Goal: Communication & Community: Ask a question

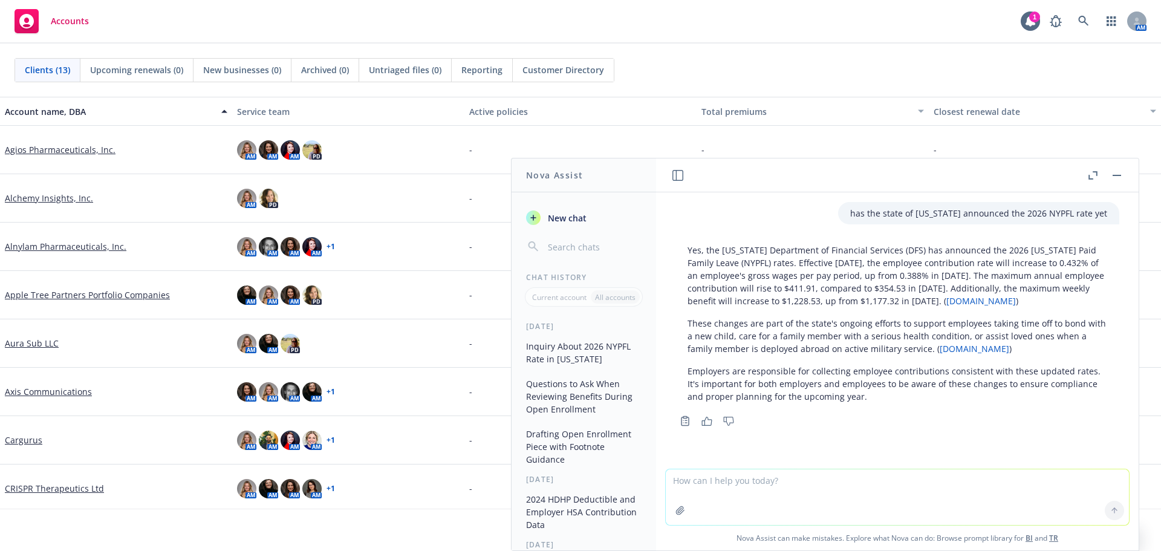
click at [763, 486] on textarea at bounding box center [897, 497] width 463 height 56
type textarea "i'm on an hdhp and have family coverage. is my deductible exposure capped under…"
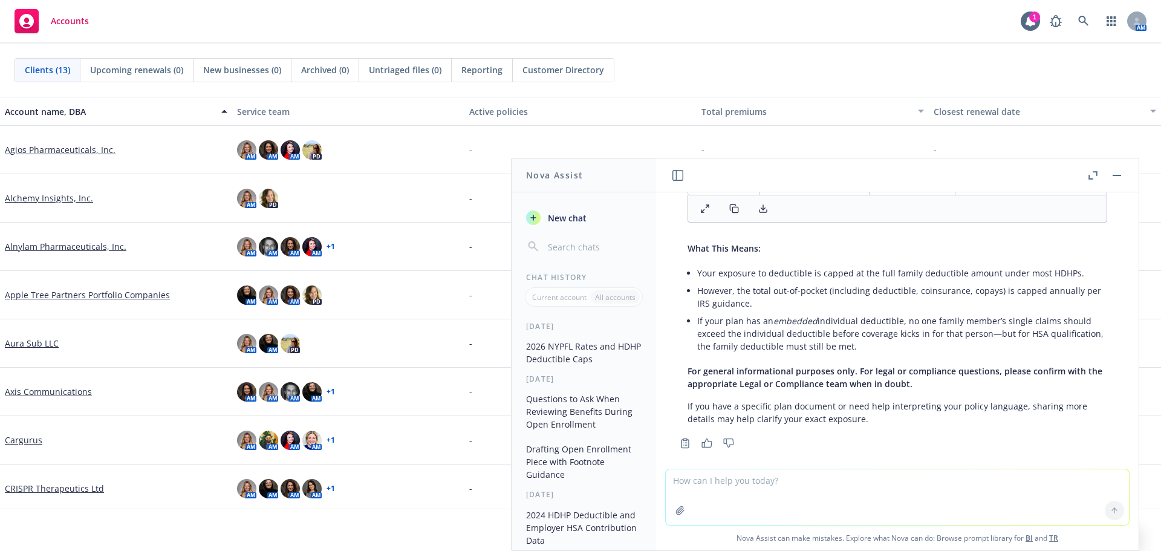
scroll to position [645, 0]
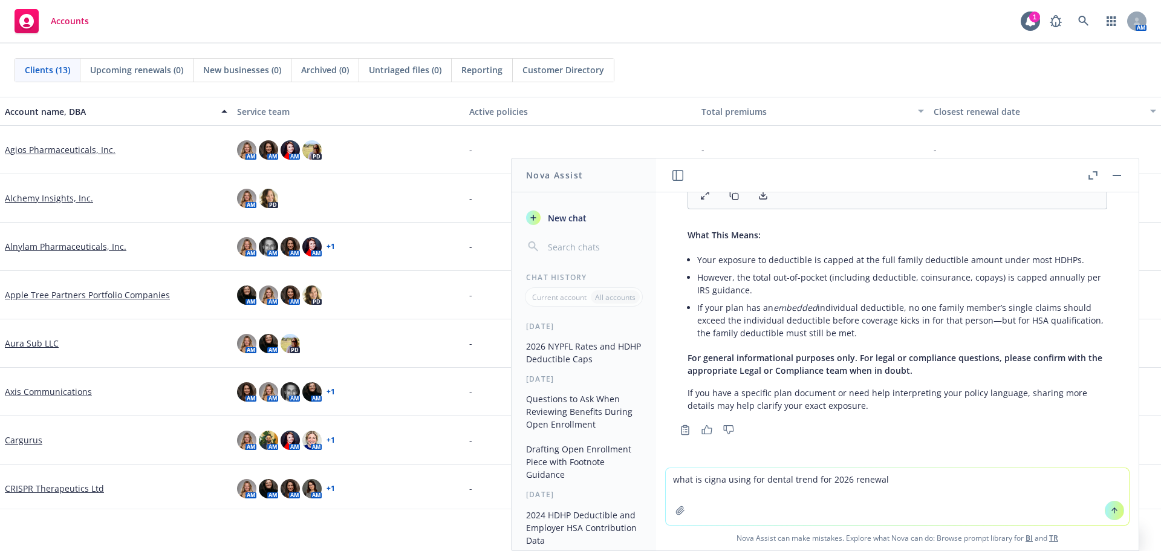
type textarea "what is cigna using for dental trend for 2026 renewals"
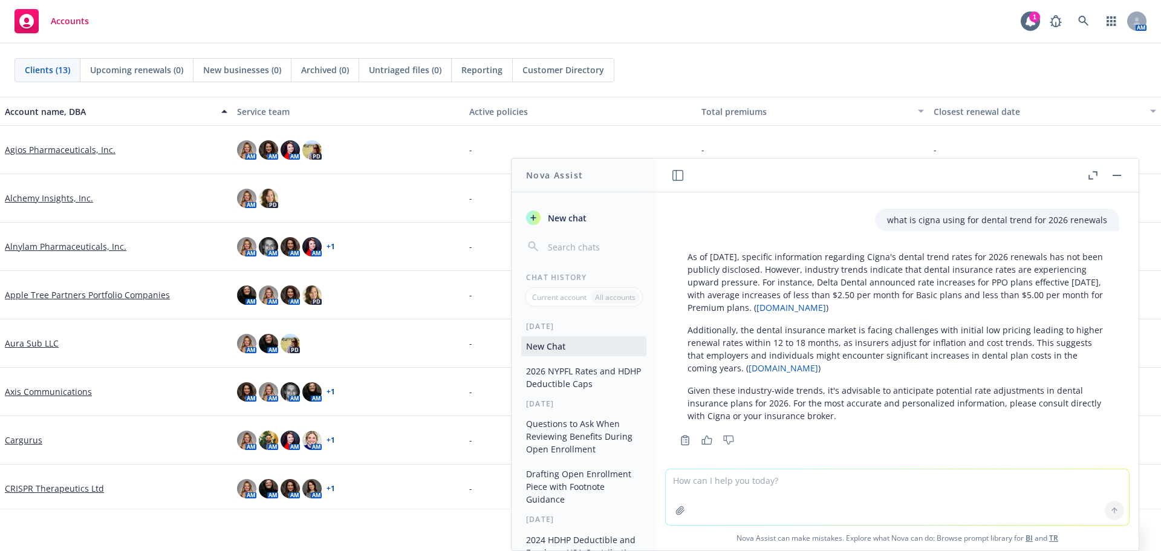
scroll to position [899, 0]
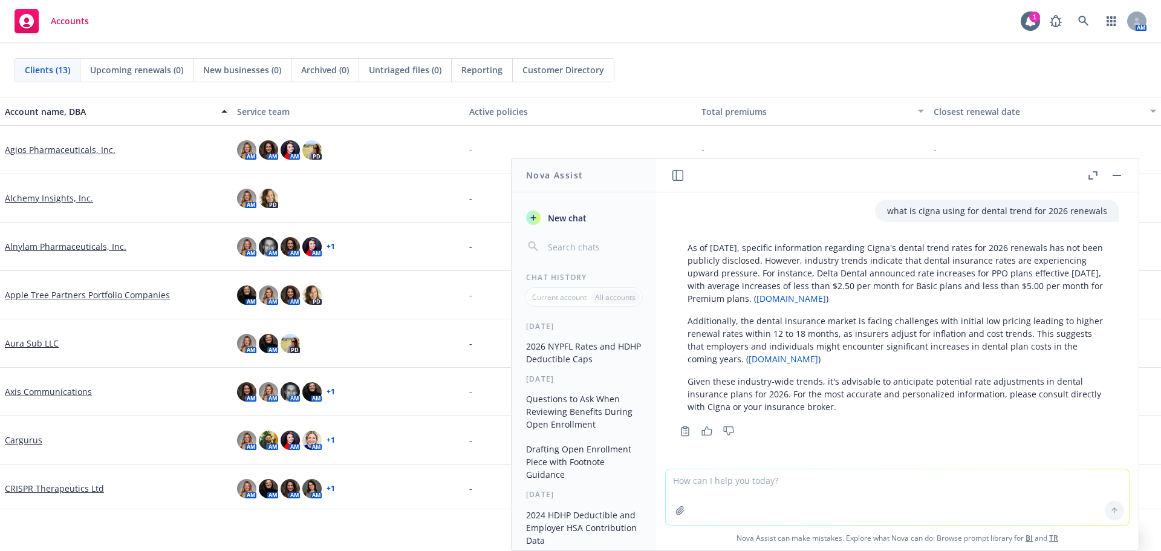
click at [988, 484] on textarea at bounding box center [897, 497] width 463 height 56
type textarea "what is dental trend"
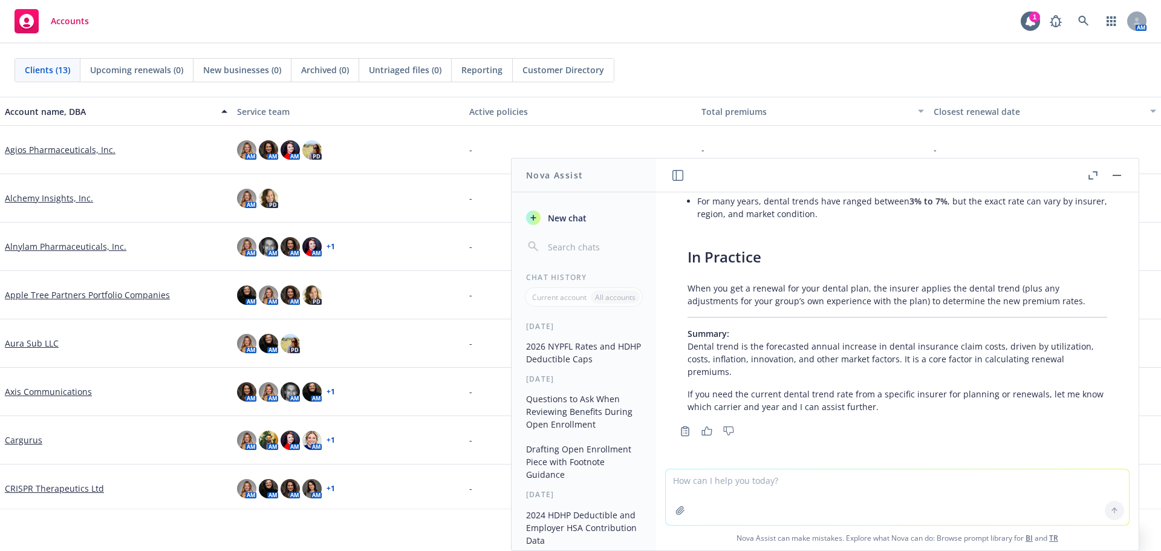
scroll to position [1642, 0]
